Goal: Task Accomplishment & Management: Complete application form

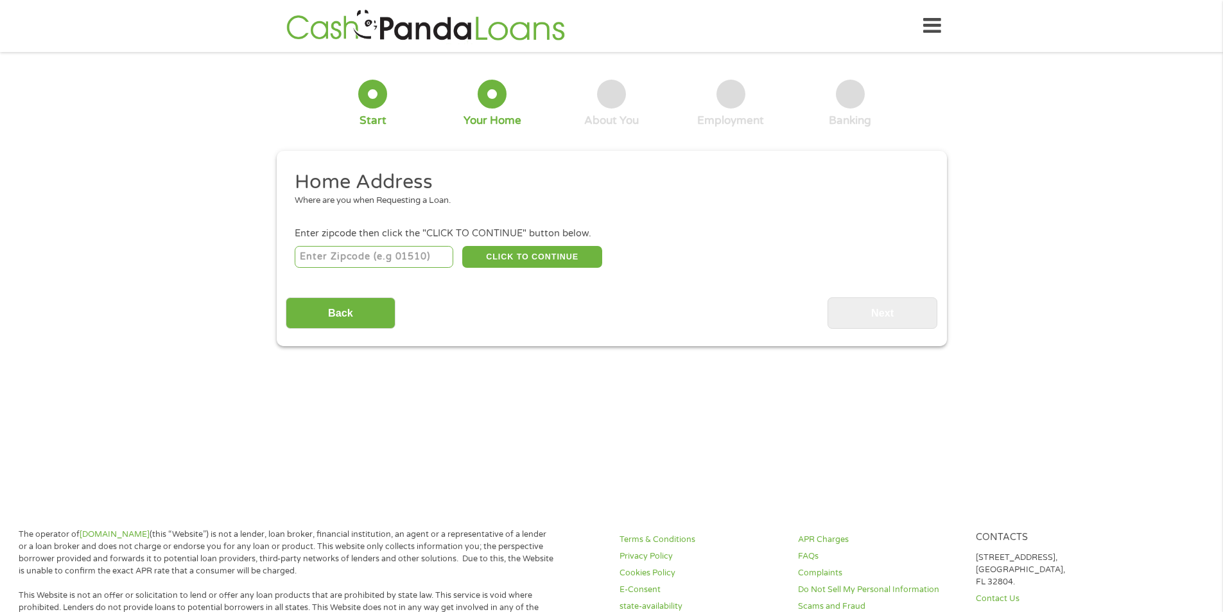
click at [432, 252] on input "number" at bounding box center [374, 257] width 159 height 22
type input "02895"
click at [582, 250] on button "CLICK TO CONTINUE" at bounding box center [532, 257] width 140 height 22
type input "02895"
type input "Woonsocket"
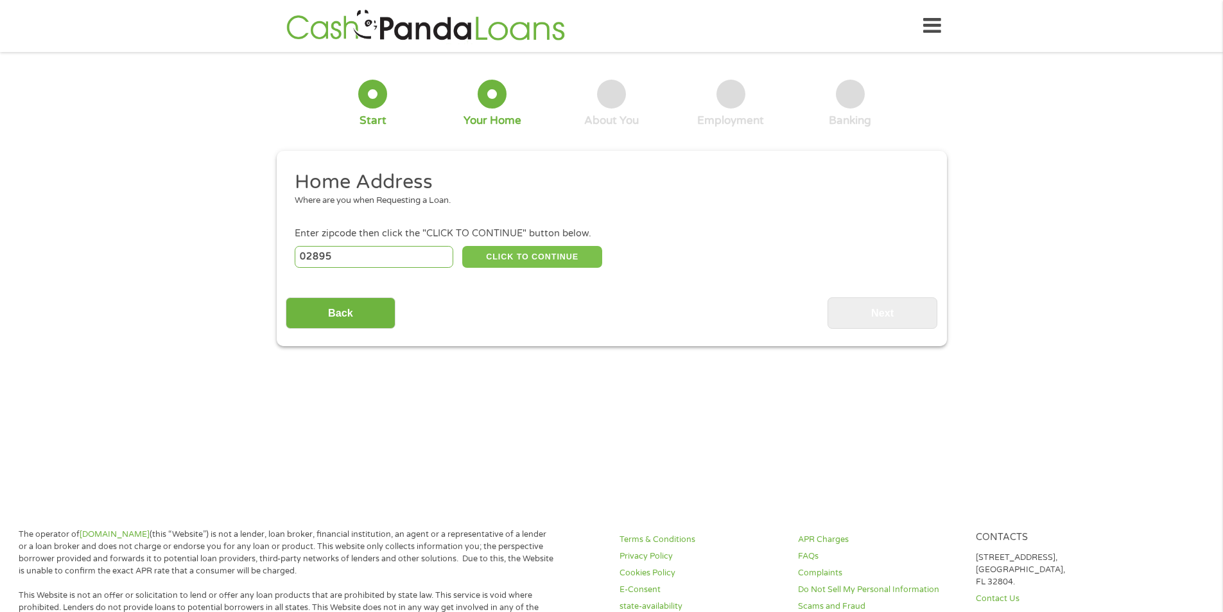
select select "[US_STATE]"
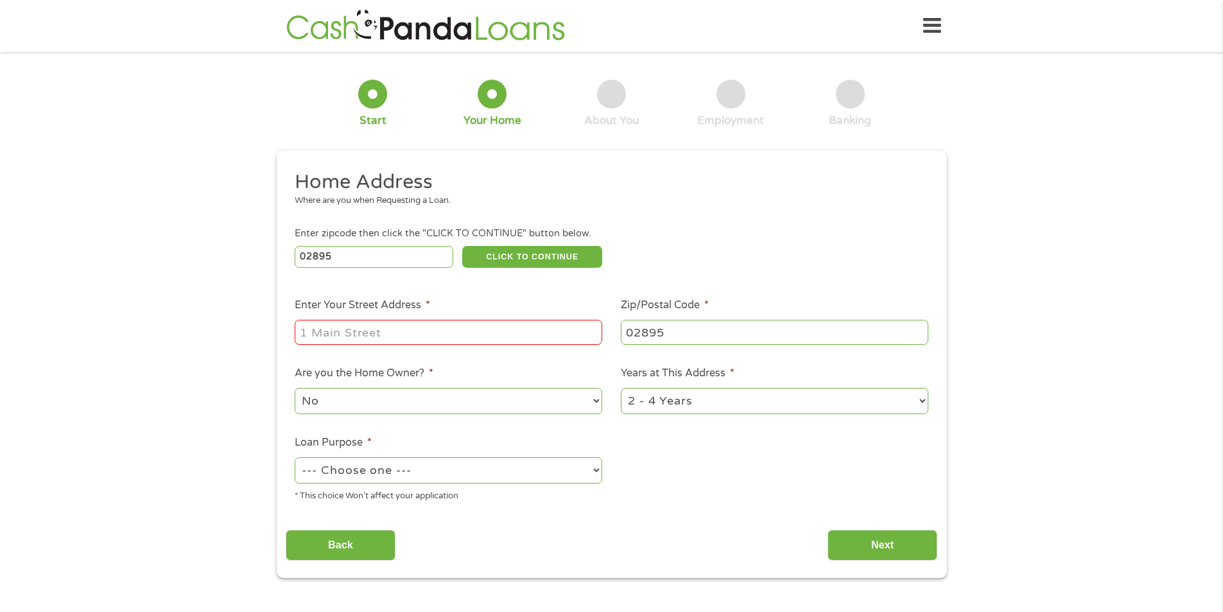
click at [471, 333] on input "Enter Your Street Address *" at bounding box center [449, 332] width 308 height 24
type input "[STREET_ADDRESS]"
click at [688, 399] on select "1 Year or less 1 - 2 Years 2 - 4 Years Over 4 Years" at bounding box center [775, 401] width 308 height 26
select select "60months"
click at [621, 388] on select "1 Year or less 1 - 2 Years 2 - 4 Years Over 4 Years" at bounding box center [775, 401] width 308 height 26
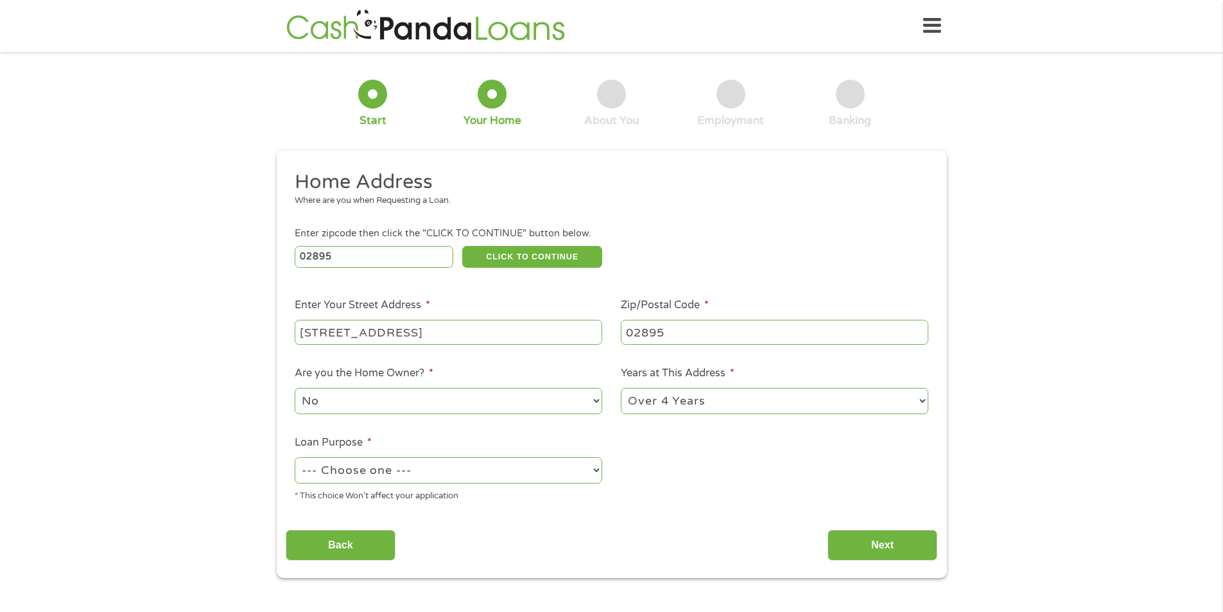
click at [498, 475] on select "--- Choose one --- Pay Bills Debt Consolidation Home Improvement Major Purchase…" at bounding box center [449, 470] width 308 height 26
select select "paybills"
click at [295, 457] on select "--- Choose one --- Pay Bills Debt Consolidation Home Improvement Major Purchase…" at bounding box center [449, 470] width 308 height 26
click at [888, 542] on input "Next" at bounding box center [883, 545] width 110 height 31
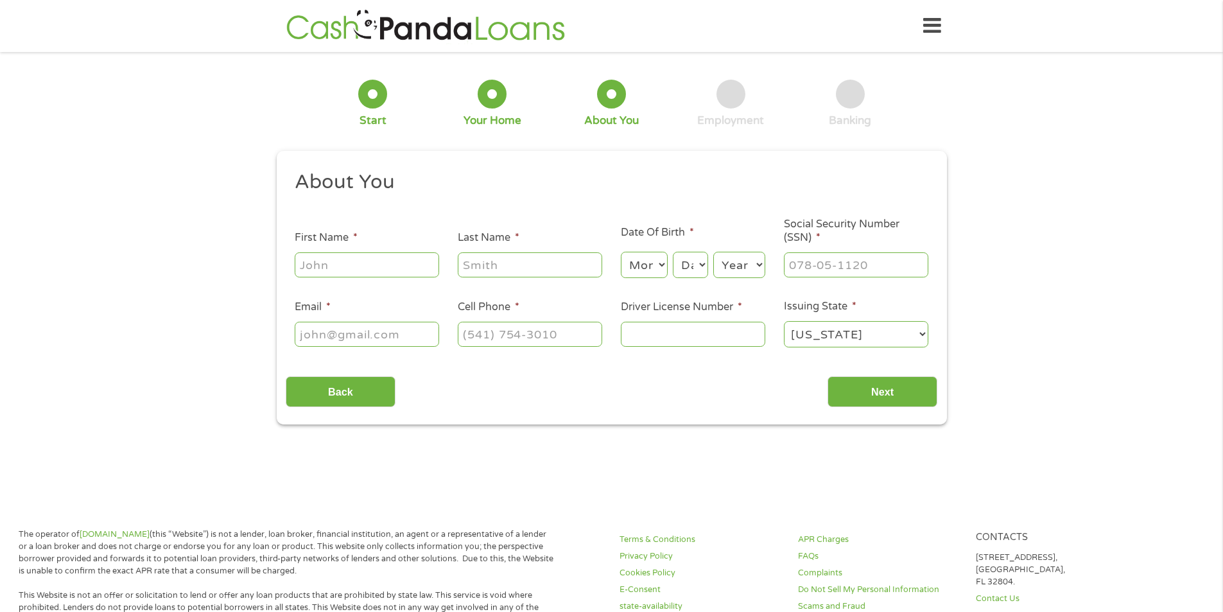
click at [352, 253] on input "First Name *" at bounding box center [367, 264] width 144 height 24
type input "[PERSON_NAME]"
click at [824, 262] on input "___-__-____" at bounding box center [856, 264] width 144 height 24
drag, startPoint x: 895, startPoint y: 272, endPoint x: 632, endPoint y: 279, distance: 262.7
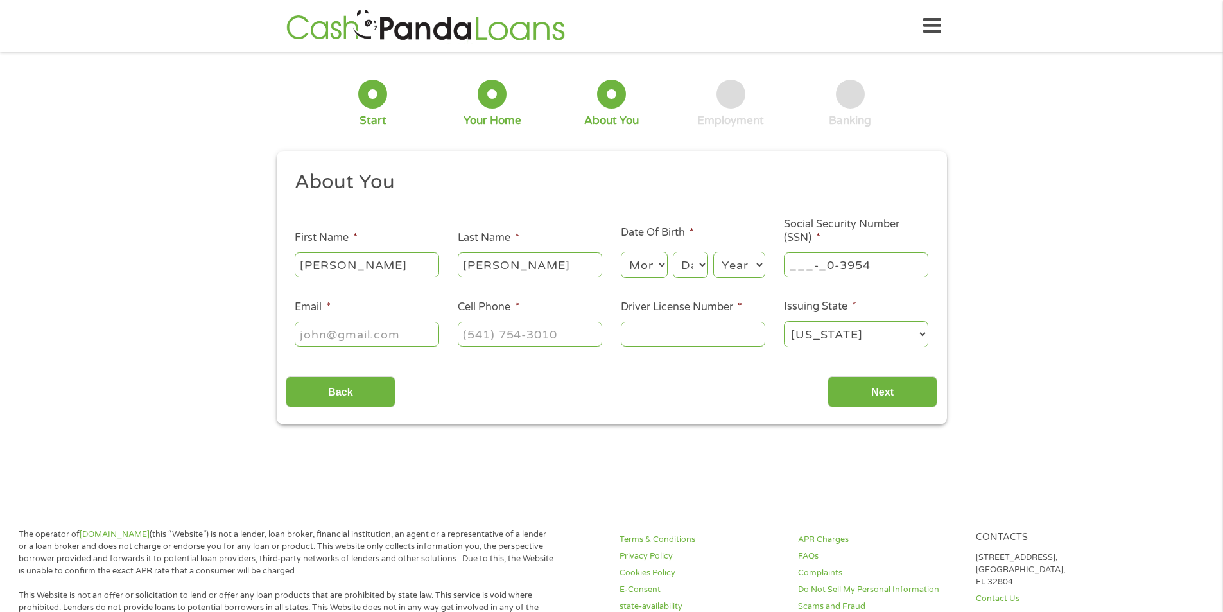
click at [636, 281] on ul "About You This field is hidden when viewing the form Title * --- Choose one ---…" at bounding box center [612, 264] width 652 height 189
type input "039-54-4356"
click at [641, 324] on input "Driver License Number *" at bounding box center [693, 334] width 144 height 24
type input "2411613"
click at [376, 341] on input "Email *" at bounding box center [367, 334] width 144 height 24
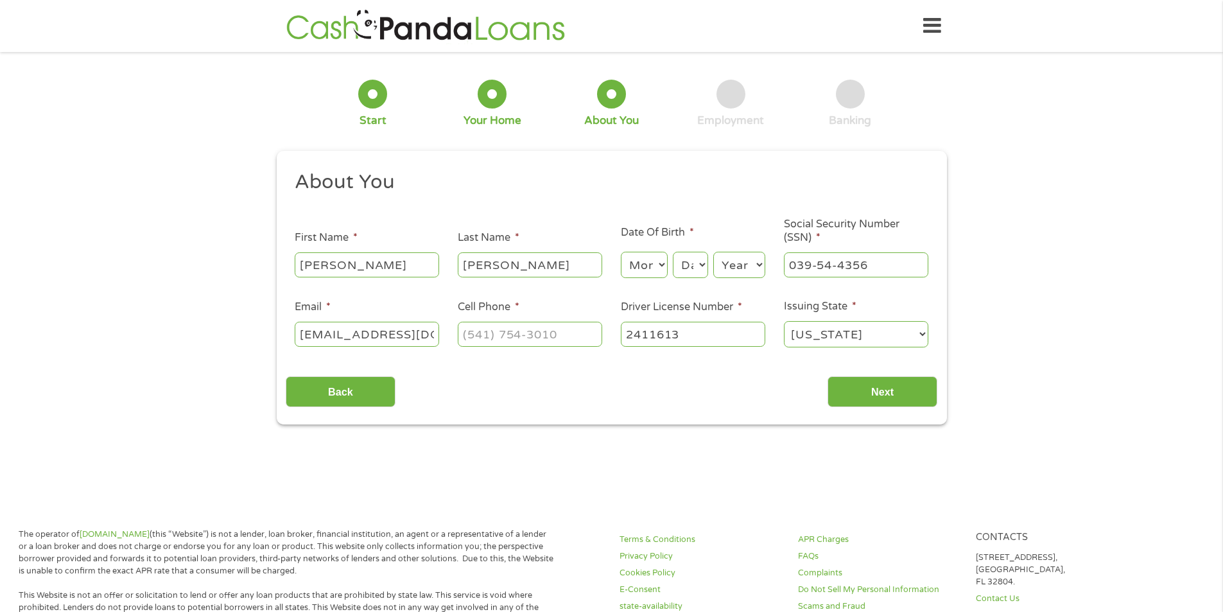
scroll to position [0, 3]
type input "[EMAIL_ADDRESS][DOMAIN_NAME]"
type input "[PHONE_NUMBER]"
click at [622, 270] on select "Month 1 2 3 4 5 6 7 8 9 10 11 12" at bounding box center [644, 265] width 47 height 26
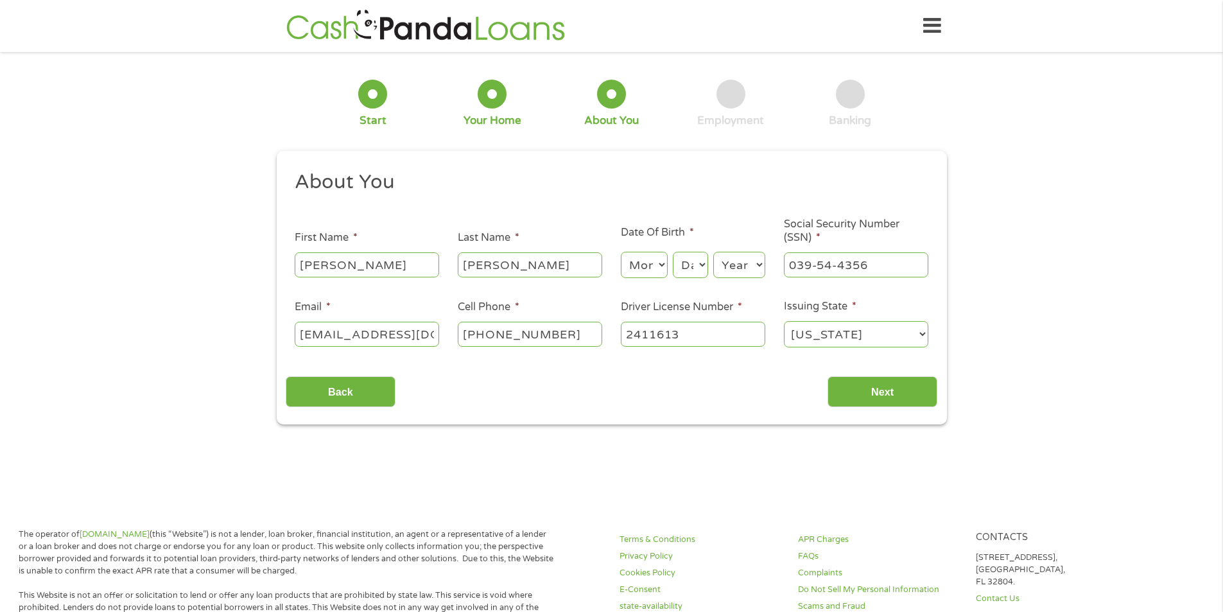
select select "7"
click at [621, 252] on select "Month 1 2 3 4 5 6 7 8 9 10 11 12" at bounding box center [644, 265] width 47 height 26
click at [690, 265] on select "Day 1 2 3 4 5 6 7 8 9 10 11 12 13 14 15 16 17 18 19 20 21 22 23 24 25 26 27 28 …" at bounding box center [690, 265] width 35 height 26
select select "20"
click at [673, 252] on select "Day 1 2 3 4 5 6 7 8 9 10 11 12 13 14 15 16 17 18 19 20 21 22 23 24 25 26 27 28 …" at bounding box center [690, 265] width 35 height 26
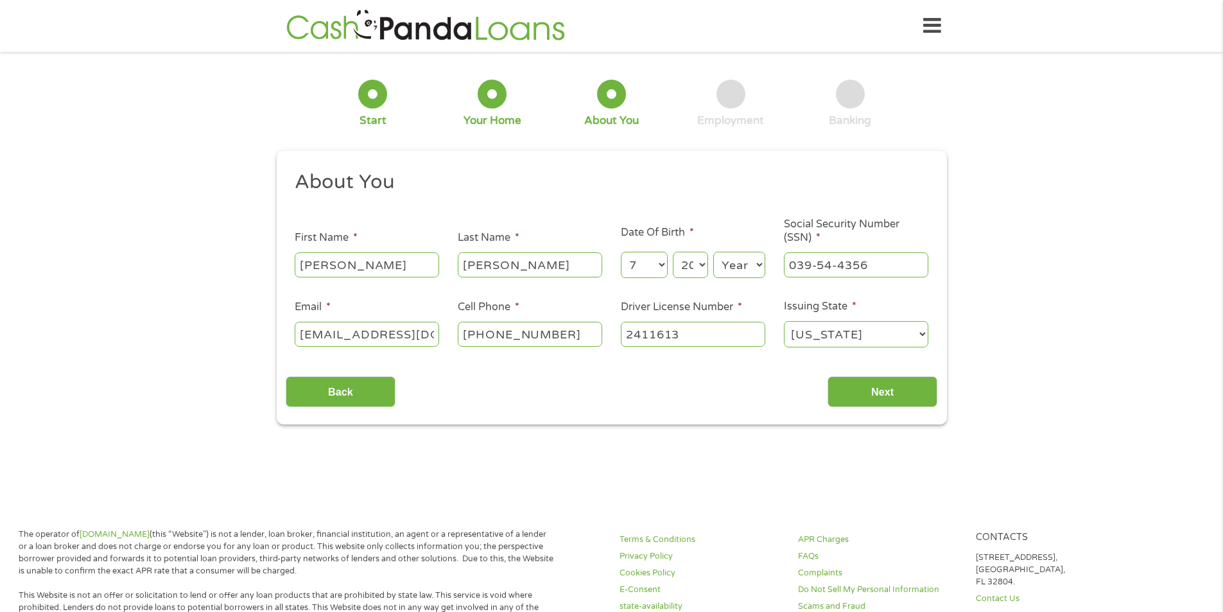
click at [746, 266] on select "Year [DATE] 2006 2005 2004 2003 2002 2001 2000 1999 1998 1997 1996 1995 1994 19…" at bounding box center [739, 265] width 52 height 26
select select "1985"
click at [713, 252] on select "Year [DATE] 2006 2005 2004 2003 2002 2001 2000 1999 1998 1997 1996 1995 1994 19…" at bounding box center [739, 265] width 52 height 26
click at [874, 387] on input "Next" at bounding box center [883, 391] width 110 height 31
click at [878, 393] on input "Next" at bounding box center [883, 391] width 110 height 31
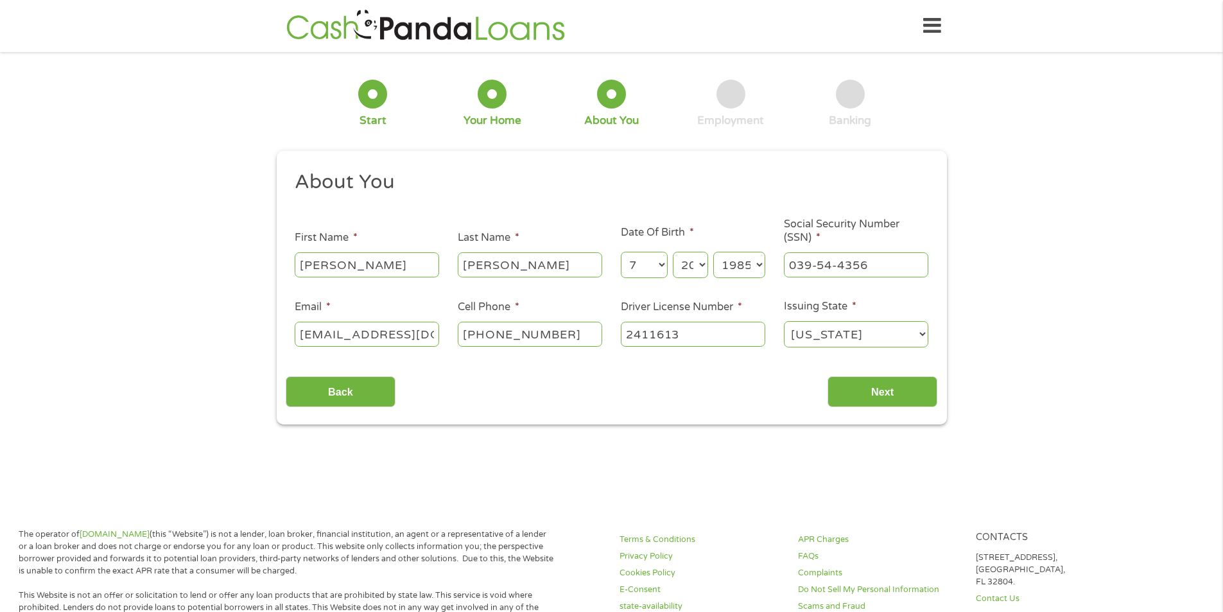
click at [474, 374] on div "Back Next" at bounding box center [612, 387] width 652 height 40
click at [557, 333] on input "[PHONE_NUMBER]" at bounding box center [530, 334] width 144 height 24
click at [699, 333] on input "2411613" at bounding box center [693, 334] width 144 height 24
drag, startPoint x: 848, startPoint y: 332, endPoint x: 854, endPoint y: 335, distance: 6.9
click at [848, 332] on select "[US_STATE] [US_STATE] [US_STATE] [US_STATE] [US_STATE] [US_STATE] [US_STATE] [U…" at bounding box center [856, 334] width 144 height 26
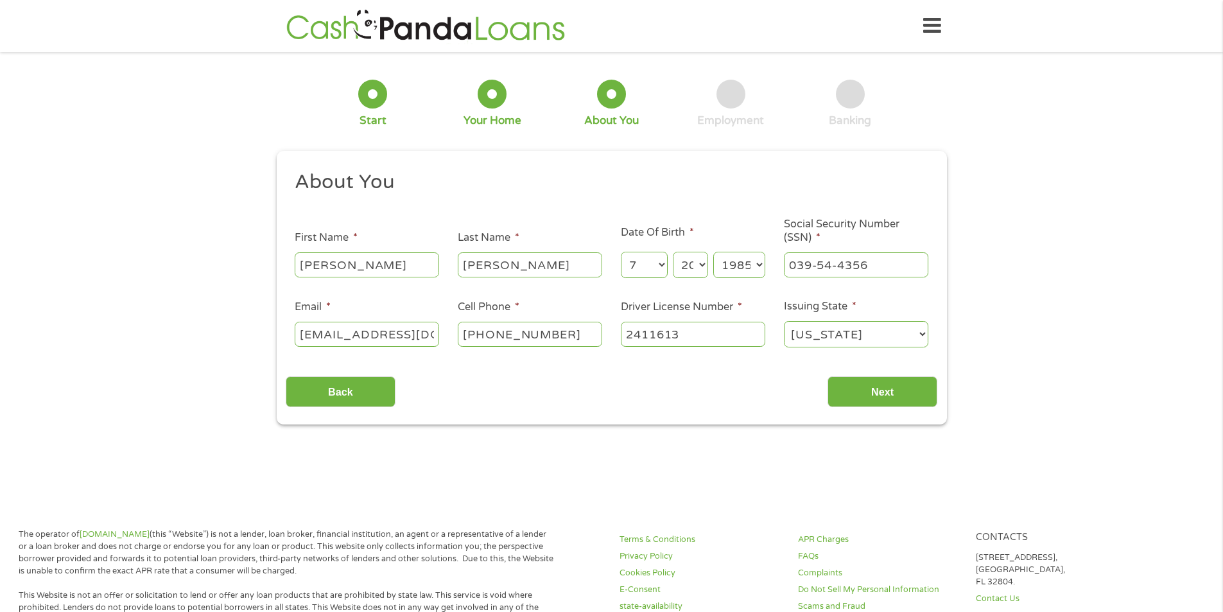
click at [784, 321] on select "[US_STATE] [US_STATE] [US_STATE] [US_STATE] [US_STATE] [US_STATE] [US_STATE] [U…" at bounding box center [856, 334] width 144 height 26
click at [880, 388] on input "Next" at bounding box center [883, 391] width 110 height 31
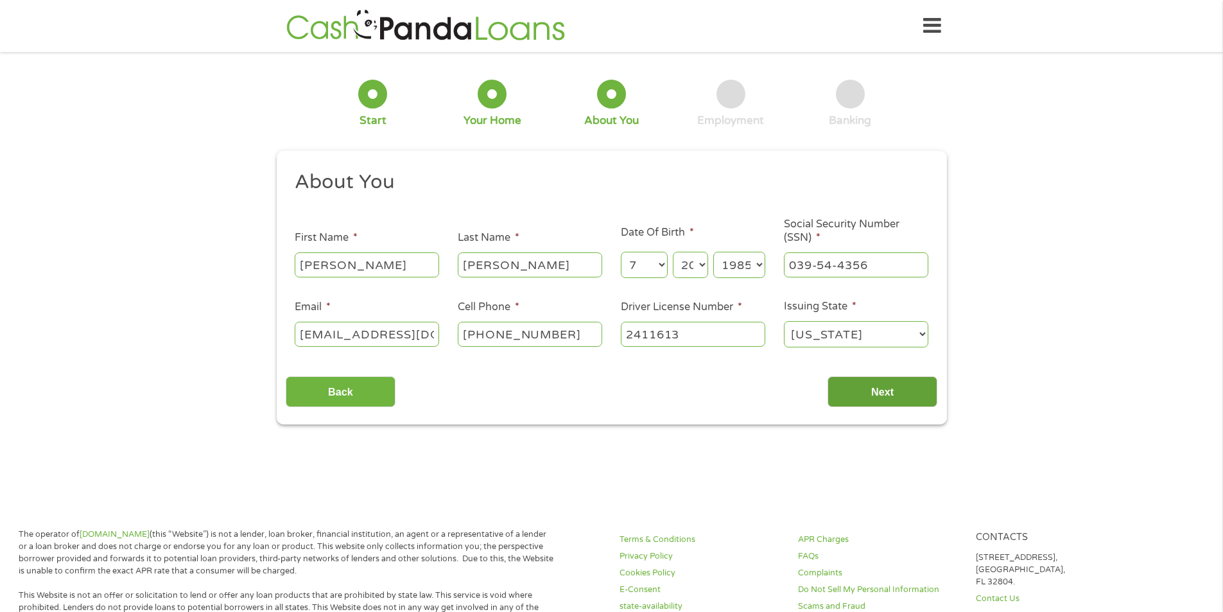
click at [880, 388] on input "Next" at bounding box center [883, 391] width 110 height 31
click at [846, 460] on main "1 Start 2 Your Home 3 About You 4 Employment 5 Banking 6 This field is hidden w…" at bounding box center [611, 277] width 1223 height 433
click at [874, 391] on input "Next" at bounding box center [883, 391] width 110 height 31
click at [841, 393] on input "Next" at bounding box center [883, 391] width 110 height 31
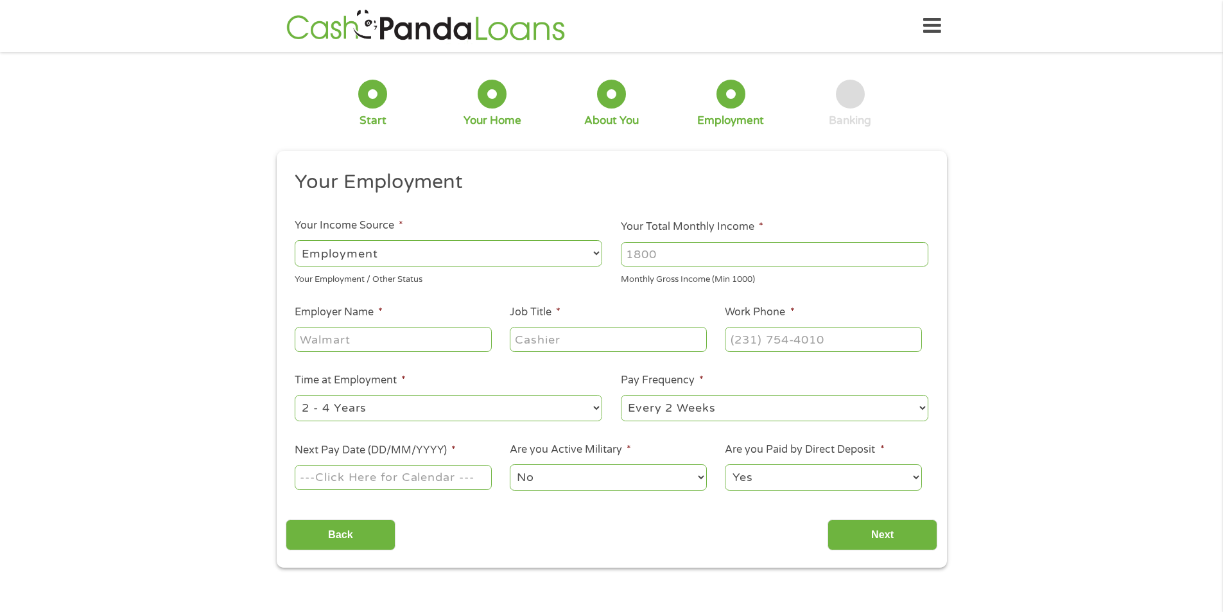
scroll to position [5, 5]
click at [734, 245] on input "Your Total Monthly Income *" at bounding box center [775, 254] width 308 height 24
type input "3200"
click at [435, 345] on input "Employer Name *" at bounding box center [393, 339] width 196 height 24
type input "national investments"
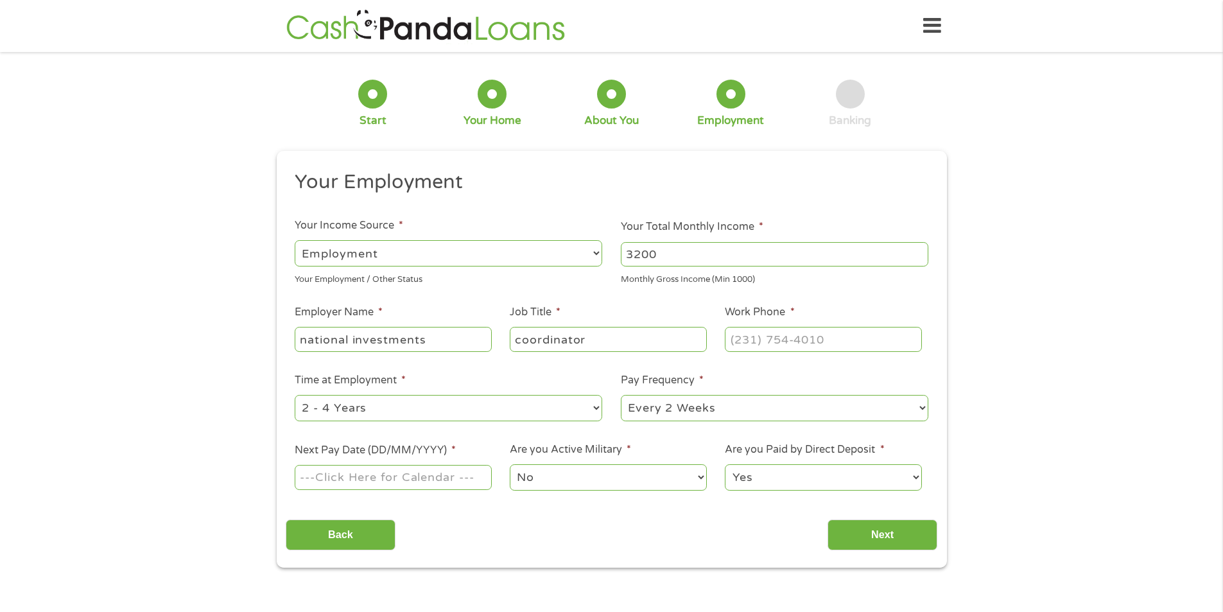
type input "coordinator"
type input "[PHONE_NUMBER]"
click at [372, 415] on select "--- Choose one --- 1 Year or less 1 - 2 Years 2 - 4 Years Over 4 Years" at bounding box center [449, 408] width 308 height 26
click at [295, 395] on select "--- Choose one --- 1 Year or less 1 - 2 Years 2 - 4 Years Over 4 Years" at bounding box center [449, 408] width 308 height 26
click at [764, 402] on select "--- Choose one --- Every 2 Weeks Every Week Monthly Semi-Monthly" at bounding box center [775, 408] width 308 height 26
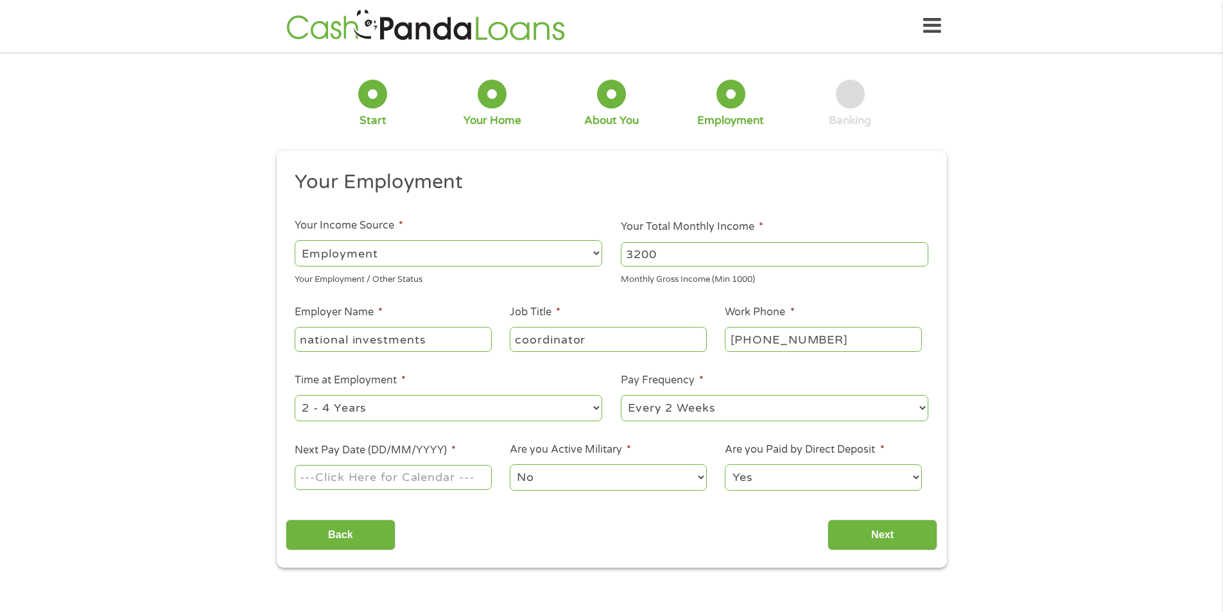
select select "weekly"
click at [621, 395] on select "--- Choose one --- Every 2 Weeks Every Week Monthly Semi-Monthly" at bounding box center [775, 408] width 308 height 26
click at [362, 480] on input "Next Pay Date (DD/MM/YYYY) *" at bounding box center [393, 477] width 196 height 24
type input "[DATE]"
click at [609, 479] on select "No Yes" at bounding box center [608, 477] width 196 height 26
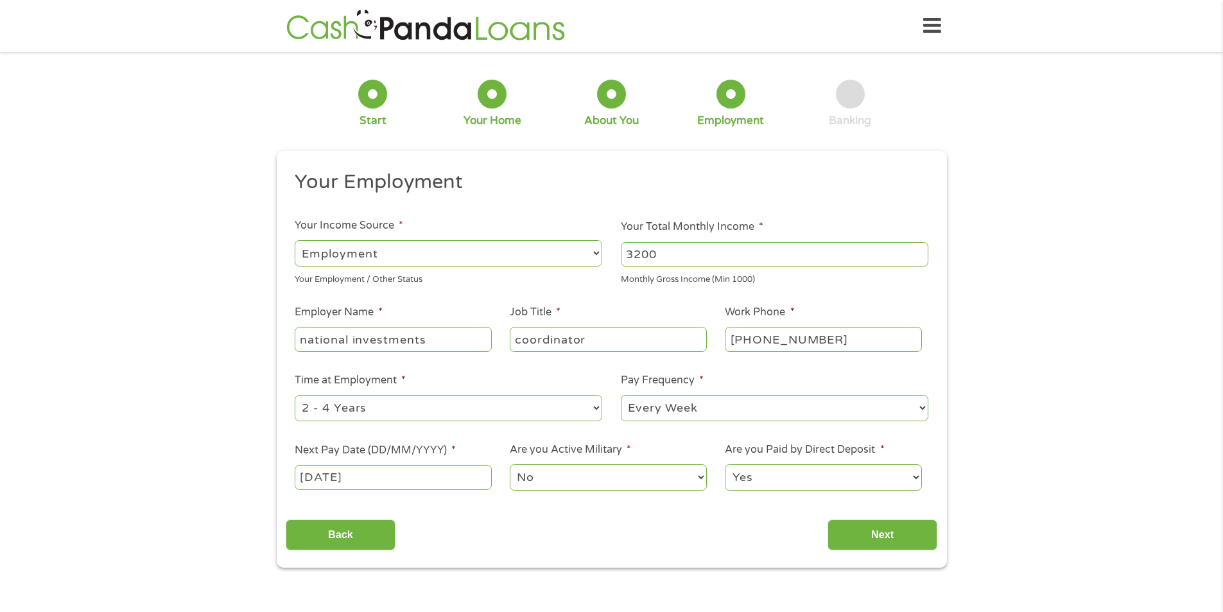
click at [609, 479] on select "No Yes" at bounding box center [608, 477] width 196 height 26
click at [795, 468] on select "Yes No" at bounding box center [823, 477] width 196 height 26
click at [725, 464] on select "Yes No" at bounding box center [823, 477] width 196 height 26
click at [872, 530] on input "Next" at bounding box center [883, 534] width 110 height 31
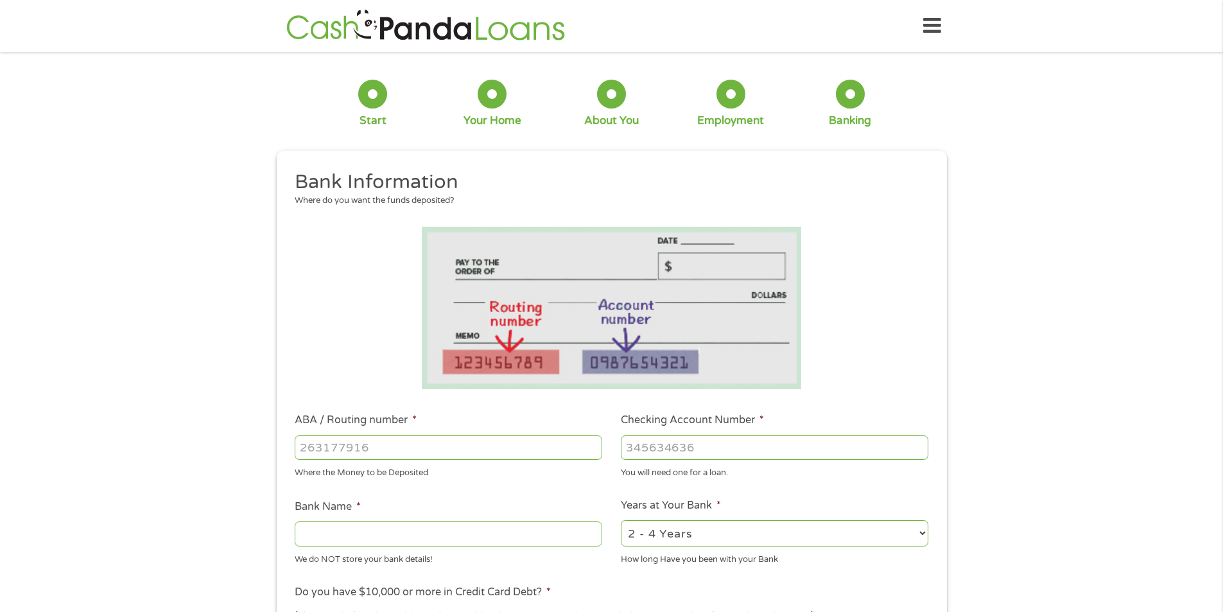
click at [475, 442] on input "ABA / Routing number *" at bounding box center [449, 447] width 308 height 24
type input "211590833"
type input "BLACKSTONE RIVER FCU"
type input "211590833"
click at [679, 449] on input "Checking Account Number *" at bounding box center [775, 447] width 308 height 24
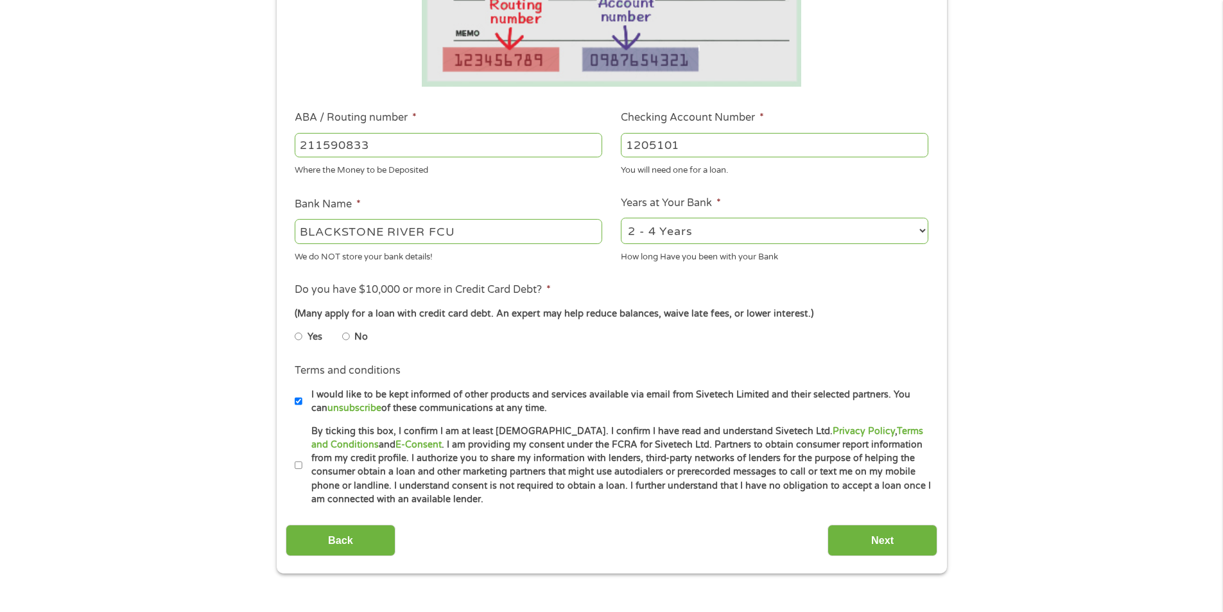
scroll to position [321, 0]
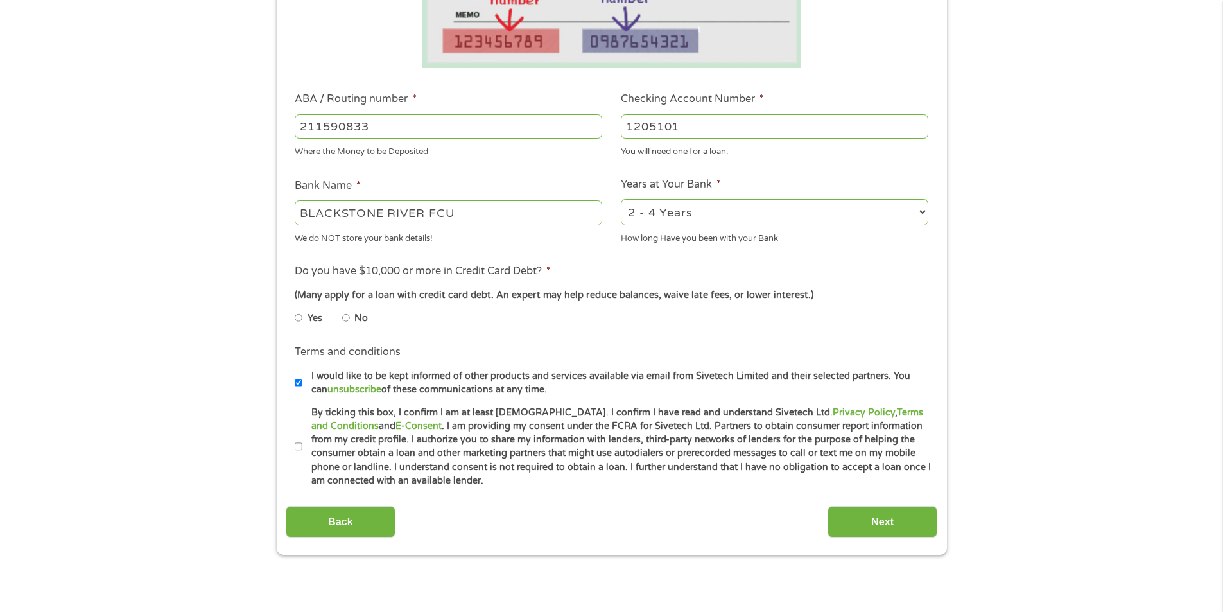
type input "1205101"
click at [300, 317] on input "Yes" at bounding box center [299, 318] width 8 height 21
radio input "true"
click at [299, 447] on input "By ticking this box, I confirm I am at least [DEMOGRAPHIC_DATA]. I confirm I ha…" at bounding box center [299, 447] width 8 height 21
checkbox input "true"
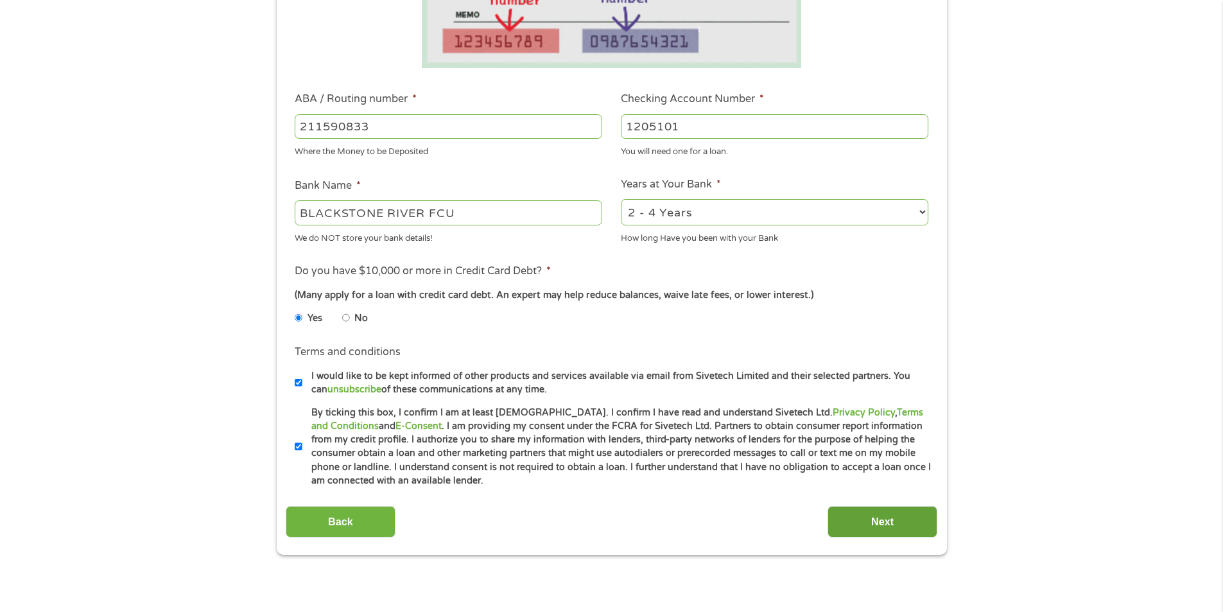
click at [871, 521] on input "Next" at bounding box center [883, 521] width 110 height 31
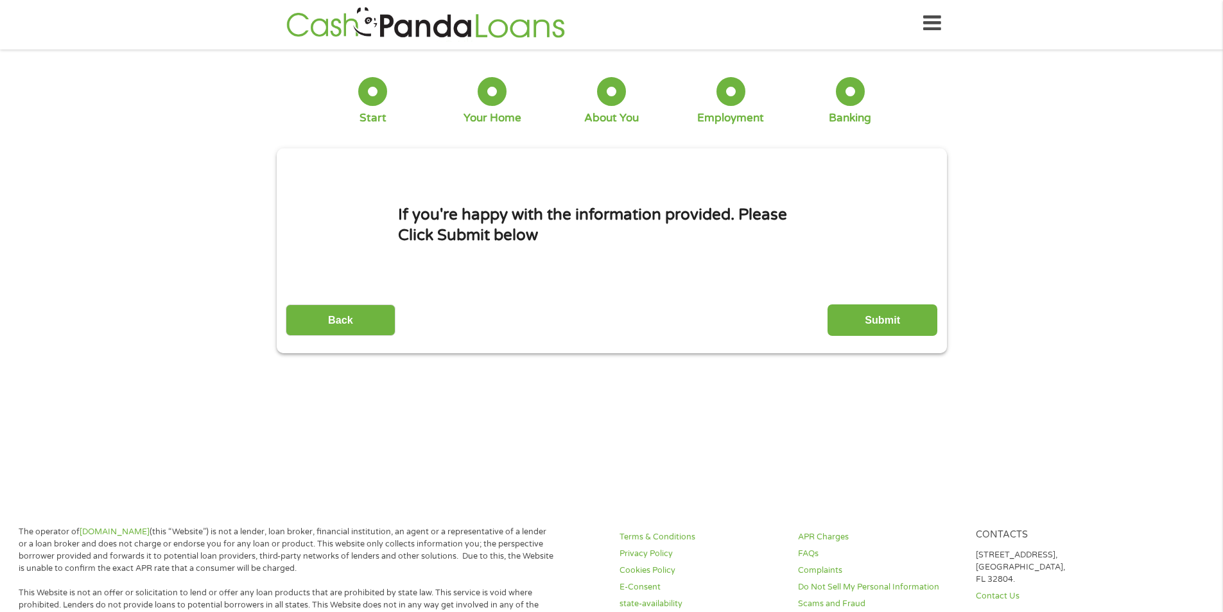
scroll to position [0, 0]
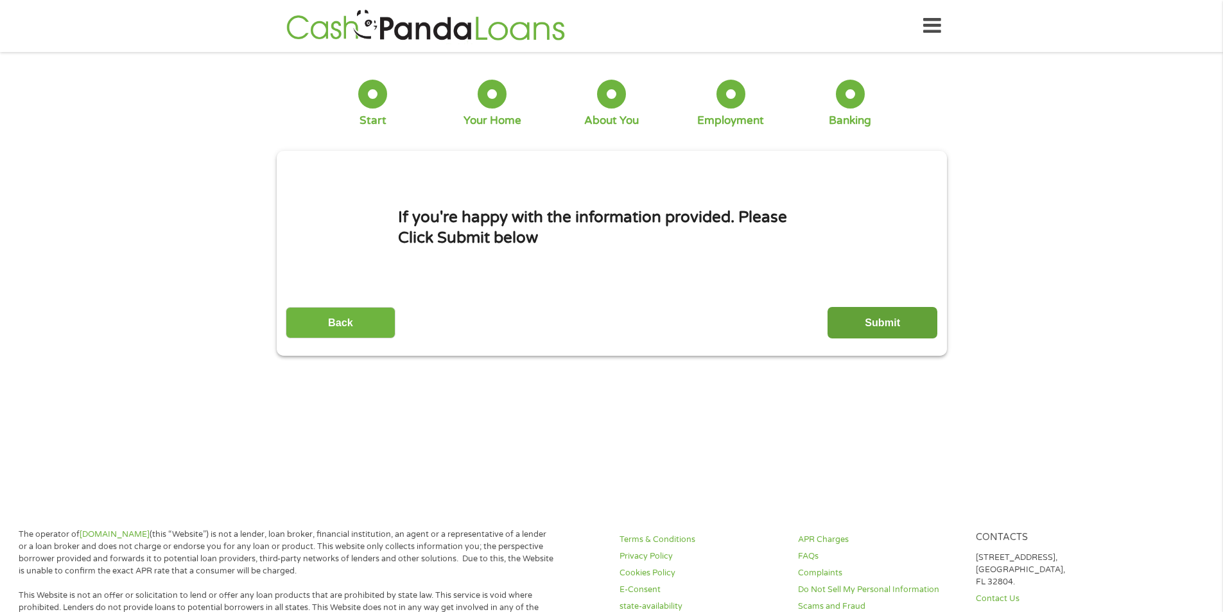
click at [879, 320] on input "Submit" at bounding box center [883, 322] width 110 height 31
